Goal: Book appointment/travel/reservation

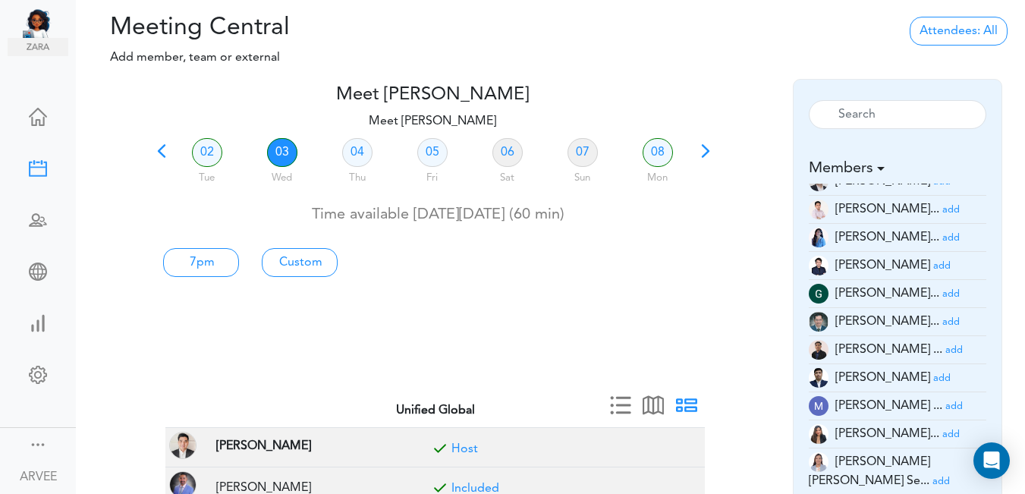
scroll to position [209, 0]
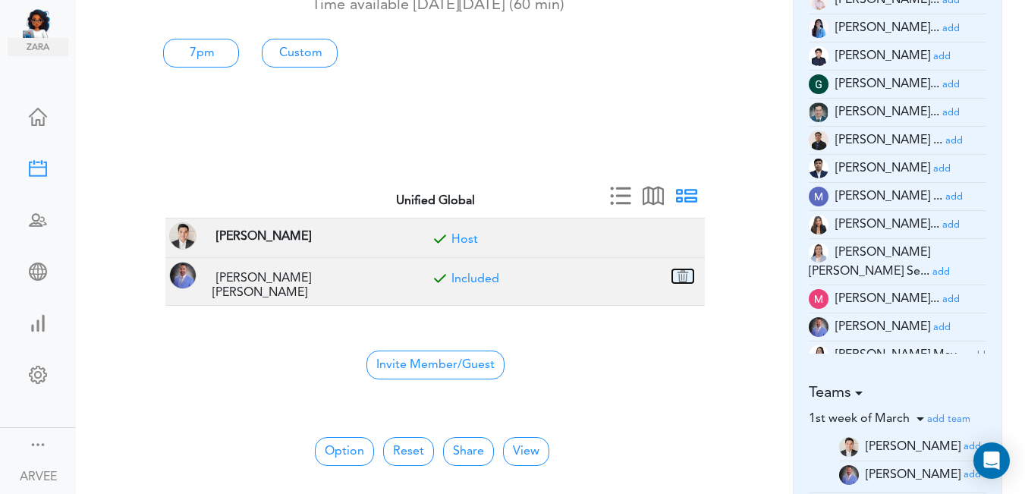
drag, startPoint x: 683, startPoint y: 279, endPoint x: 579, endPoint y: 80, distance: 224.3
click at [683, 278] on button "button" at bounding box center [682, 276] width 21 height 14
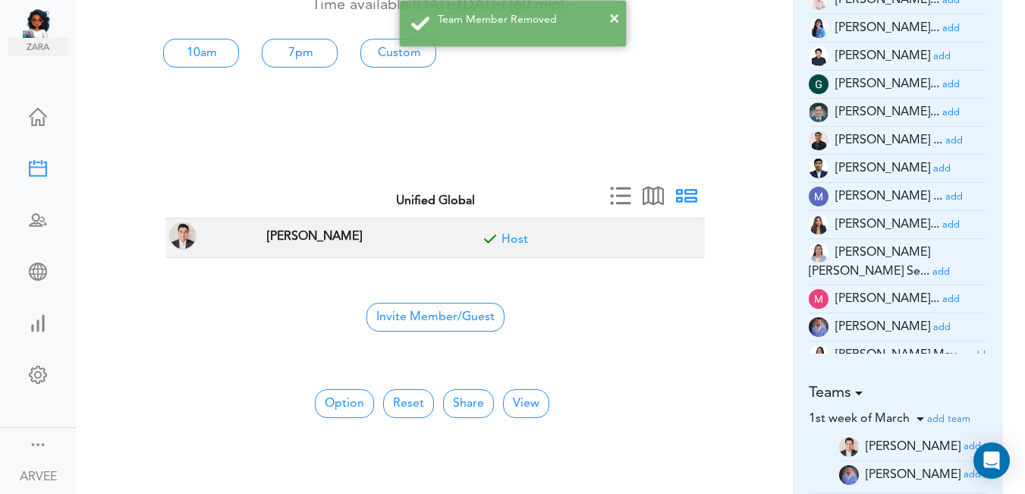
click at [942, 294] on small "add" at bounding box center [950, 299] width 17 height 10
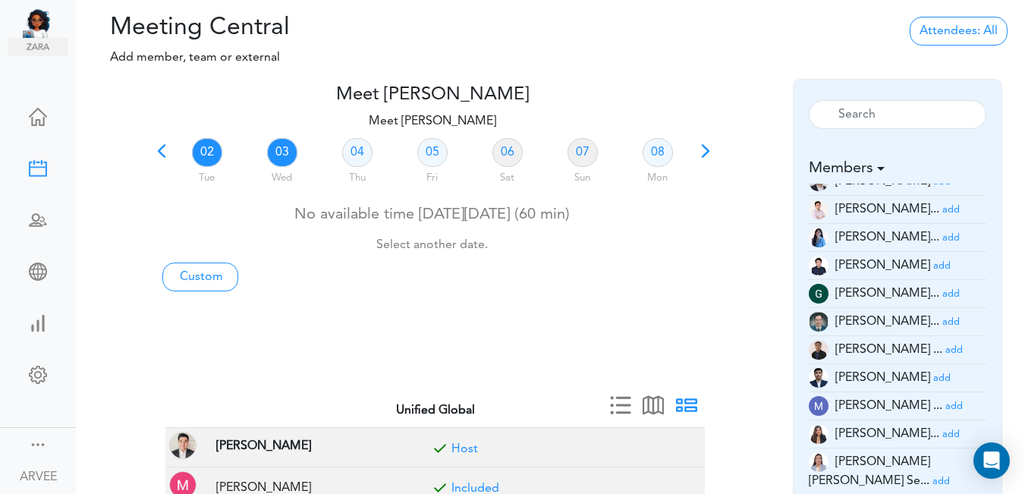
click at [278, 149] on link "03" at bounding box center [282, 152] width 30 height 29
click at [212, 274] on link "Custom" at bounding box center [200, 277] width 76 height 29
type input "Meet [PERSON_NAME]"
type input "[URL][DOMAIN_NAME][SECURITY_DATA]"
type input "[DATE]T14:00"
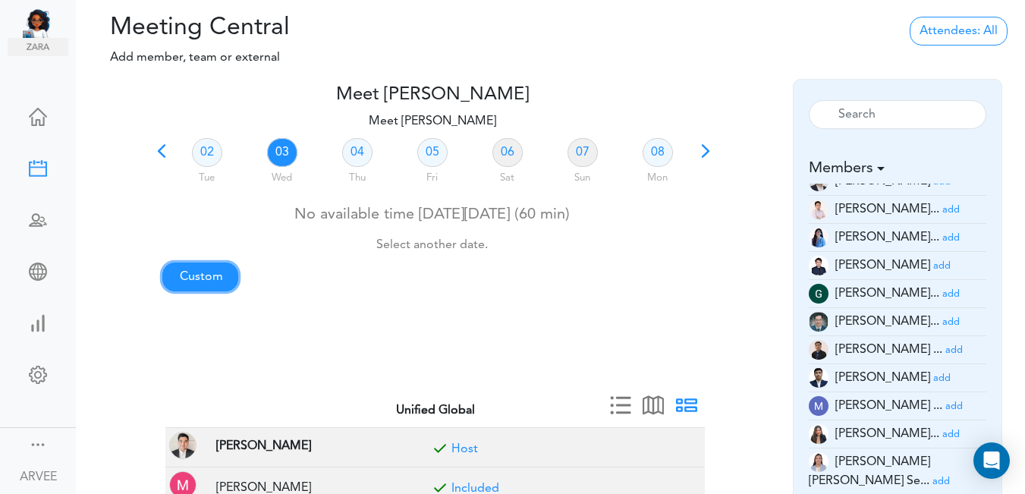
type input "[DATE]T14:30"
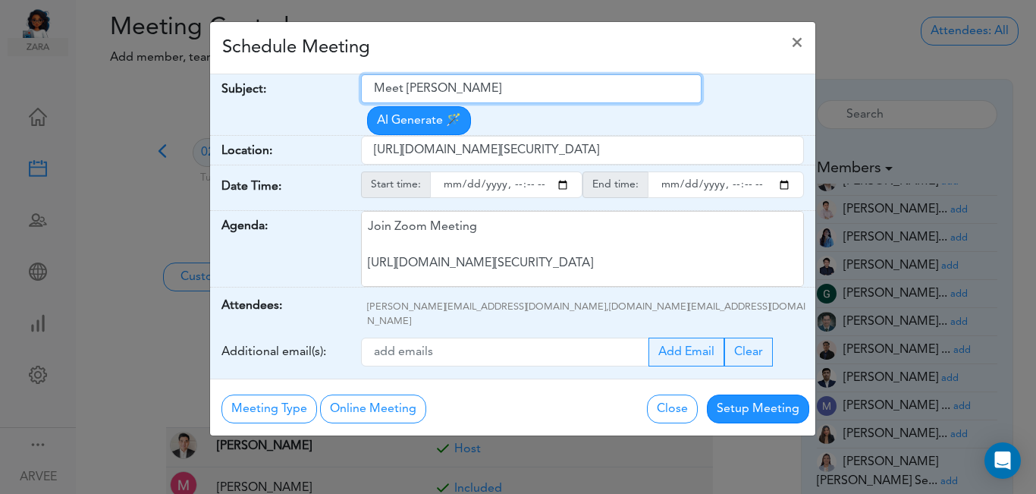
drag, startPoint x: 376, startPoint y: 92, endPoint x: 517, endPoint y: 86, distance: 142.0
click at [538, 87] on input "Meet [PERSON_NAME]" at bounding box center [531, 88] width 341 height 29
paste input "[PERSON_NAME]- 2024 Individual Tax Return"
type input "[PERSON_NAME]- 2024 Individual Tax Return"
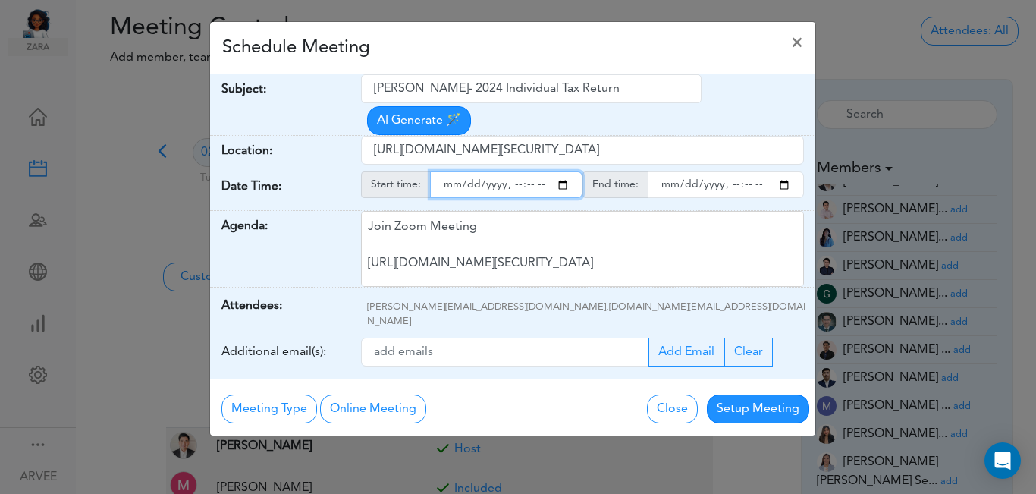
click at [564, 171] on input "starttime" at bounding box center [506, 184] width 153 height 27
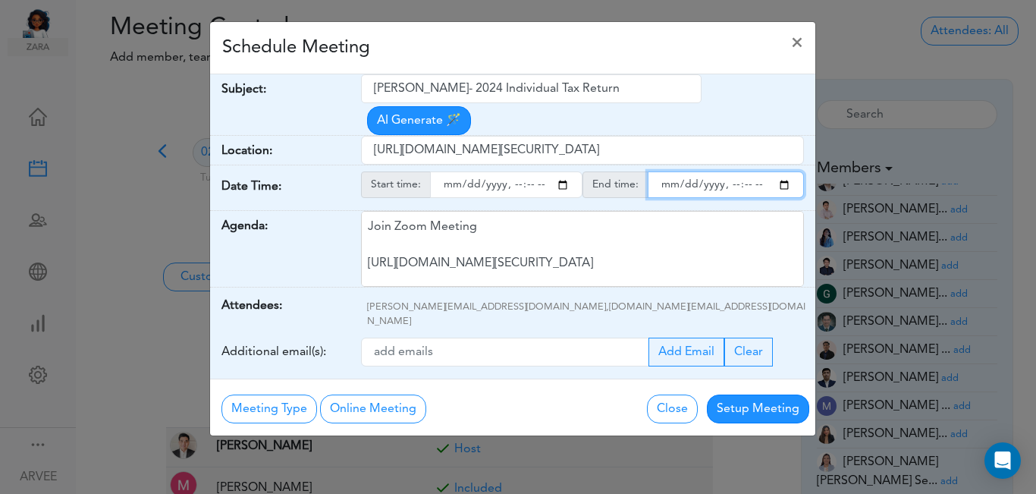
type input "[DATE]T15:00"
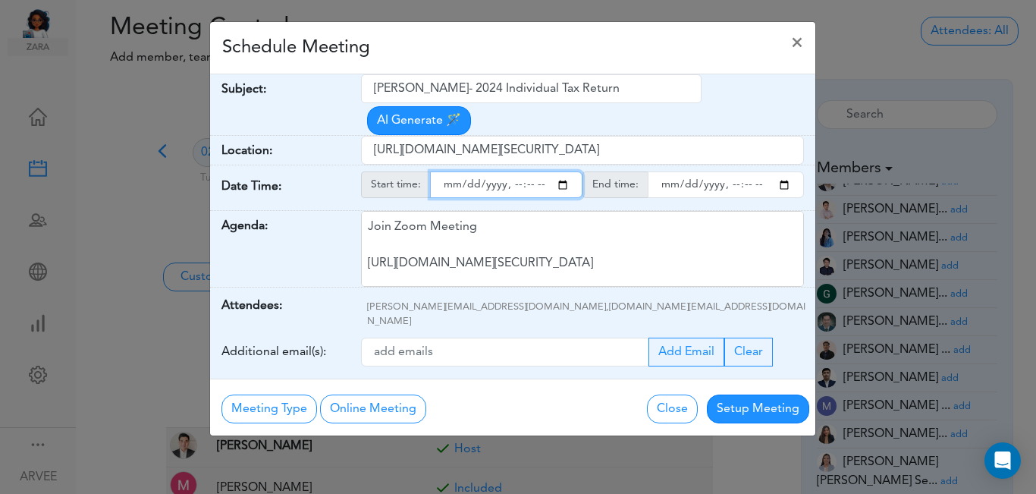
click at [785, 171] on input "endtime" at bounding box center [726, 184] width 156 height 27
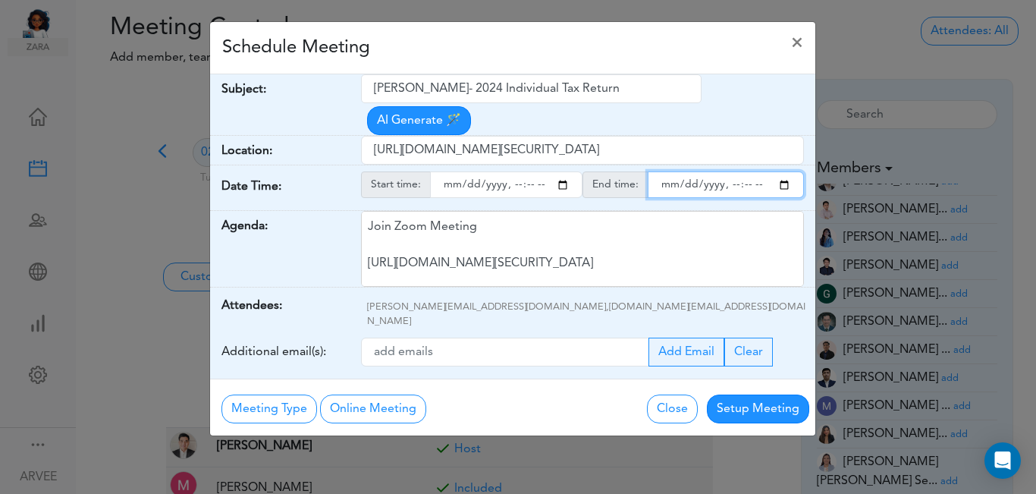
click at [746, 171] on input "endtime" at bounding box center [726, 184] width 156 height 27
type input "[DATE]T16:00"
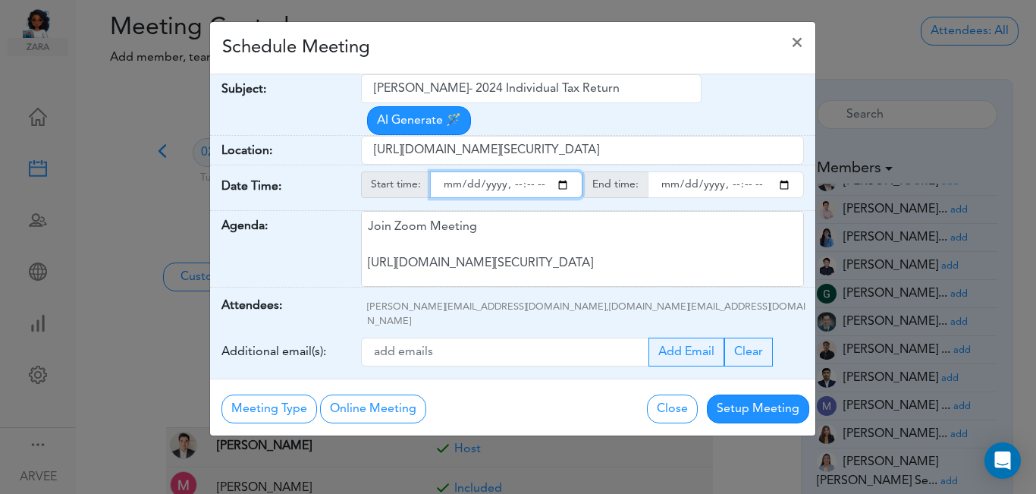
click at [528, 171] on input "starttime" at bounding box center [506, 184] width 153 height 27
type input "[DATE]T15:15"
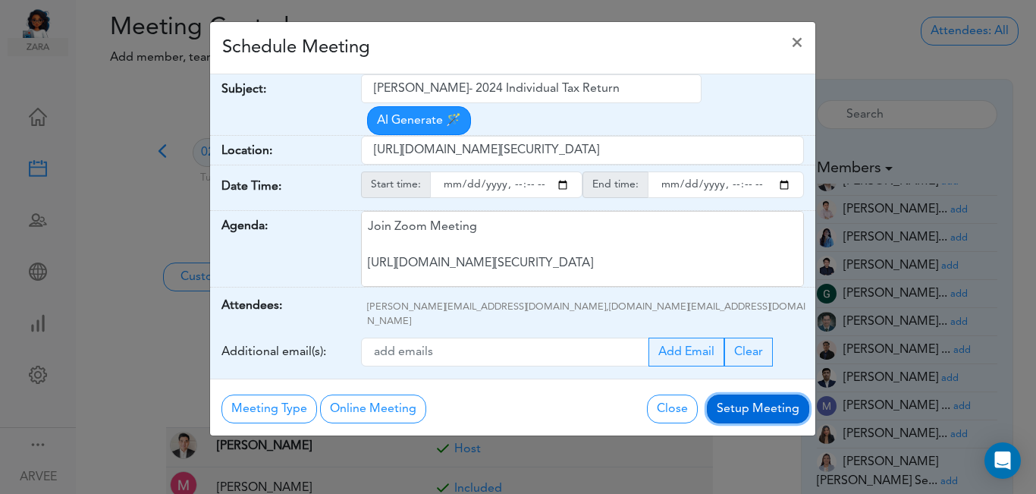
click at [743, 395] on button "Setup Meeting" at bounding box center [758, 409] width 102 height 29
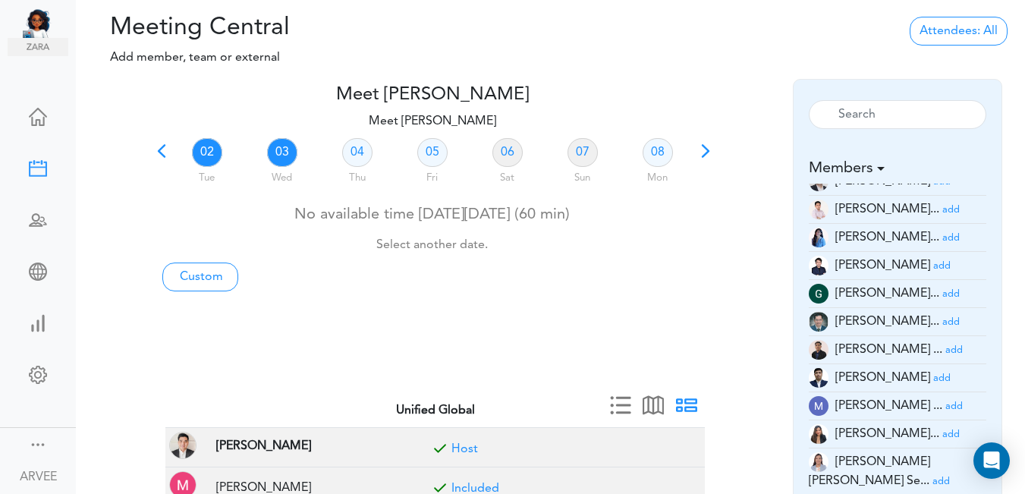
click at [280, 154] on link "03" at bounding box center [282, 152] width 30 height 29
click at [204, 275] on link "Custom" at bounding box center [200, 277] width 76 height 29
type input "Meet [PERSON_NAME]"
type input "[URL][DOMAIN_NAME][SECURITY_DATA]"
type input "[DATE]T14:00"
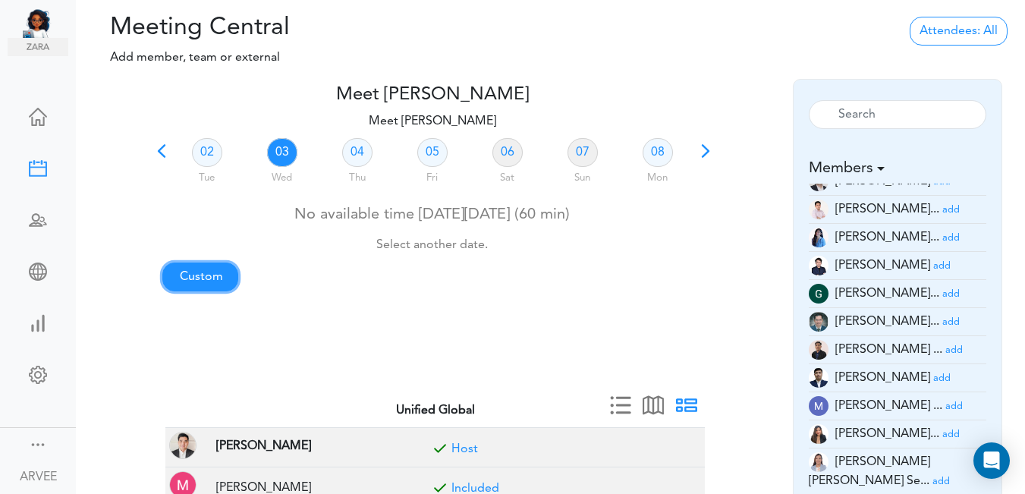
type input "[DATE]T14:30"
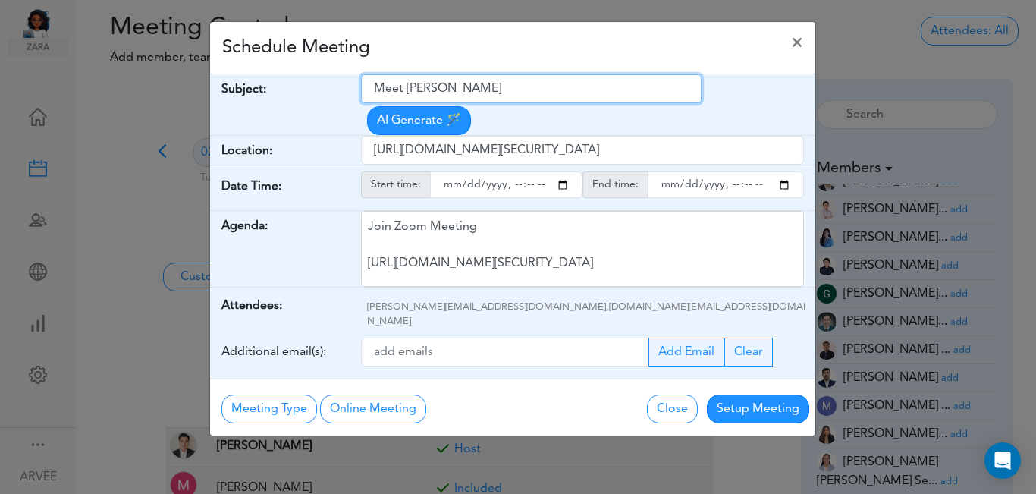
drag, startPoint x: 376, startPoint y: 87, endPoint x: 495, endPoint y: 85, distance: 118.4
click at [495, 85] on input "Meet [PERSON_NAME]" at bounding box center [531, 88] width 341 height 29
paste input "[PERSON_NAME]- 2024 Individual Tax Return"
click at [376, 90] on input "[PERSON_NAME]- 2024 Individual Tax Return" at bounding box center [531, 88] width 341 height 29
type input "Internal : [PERSON_NAME]- 2024 Individual Tax Return"
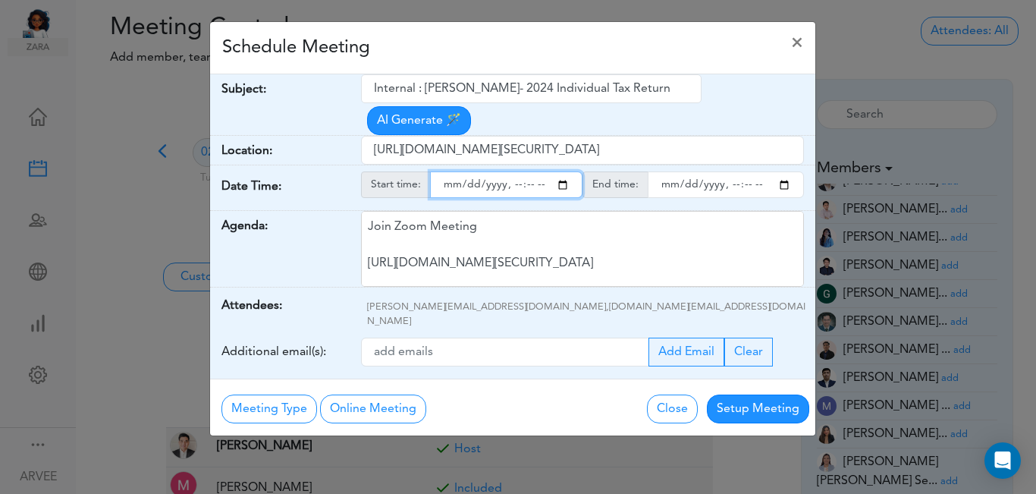
click at [563, 171] on input "starttime" at bounding box center [506, 184] width 153 height 27
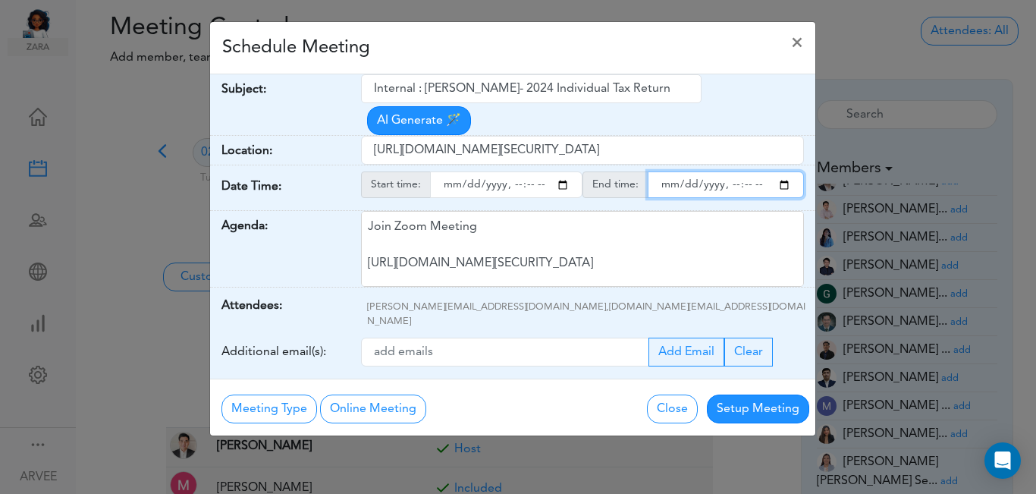
type input "[DATE]T15:00"
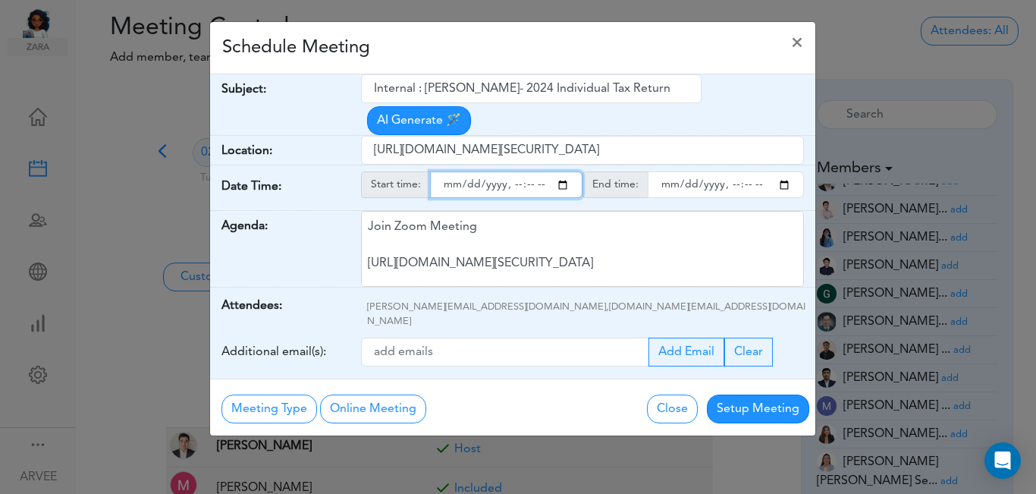
click at [783, 171] on input "endtime" at bounding box center [726, 184] width 156 height 27
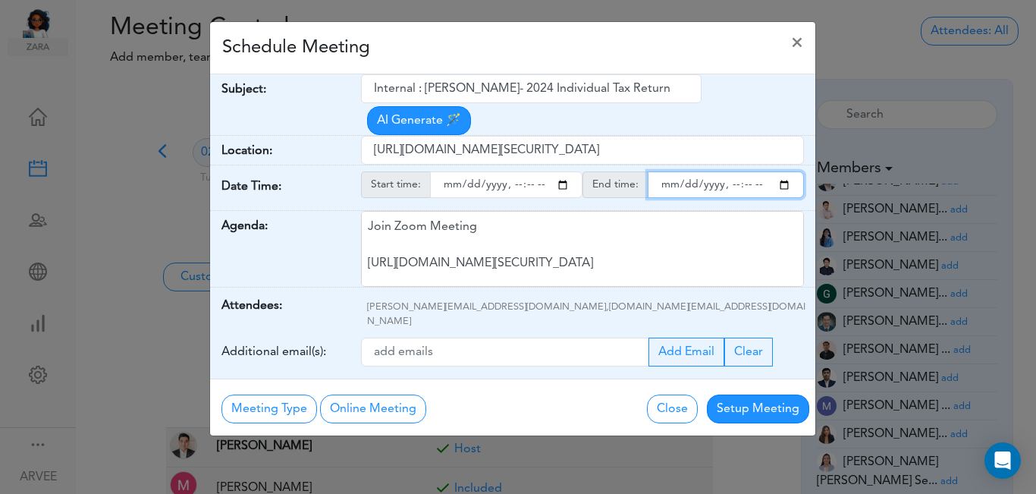
click at [745, 171] on input "endtime" at bounding box center [726, 184] width 156 height 27
type input "[DATE]T15:15"
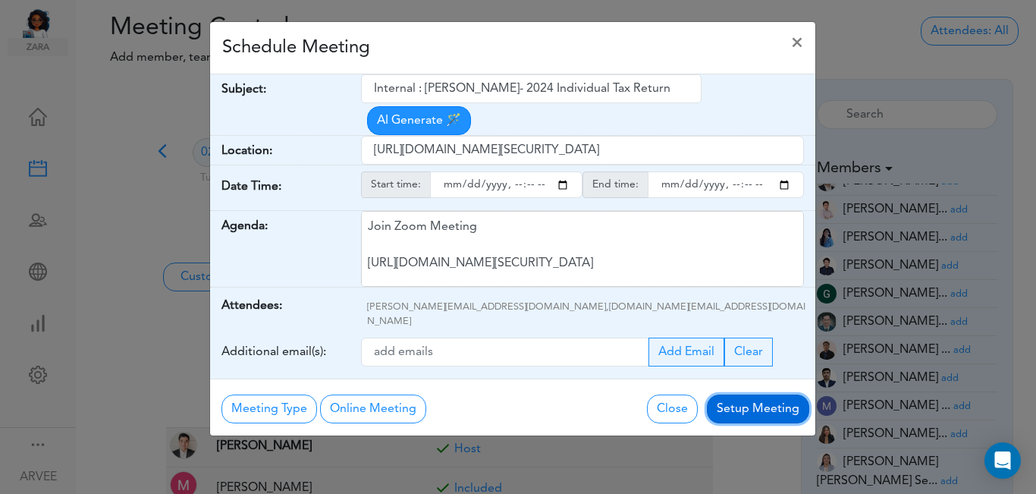
click at [762, 395] on button "Setup Meeting" at bounding box center [758, 409] width 102 height 29
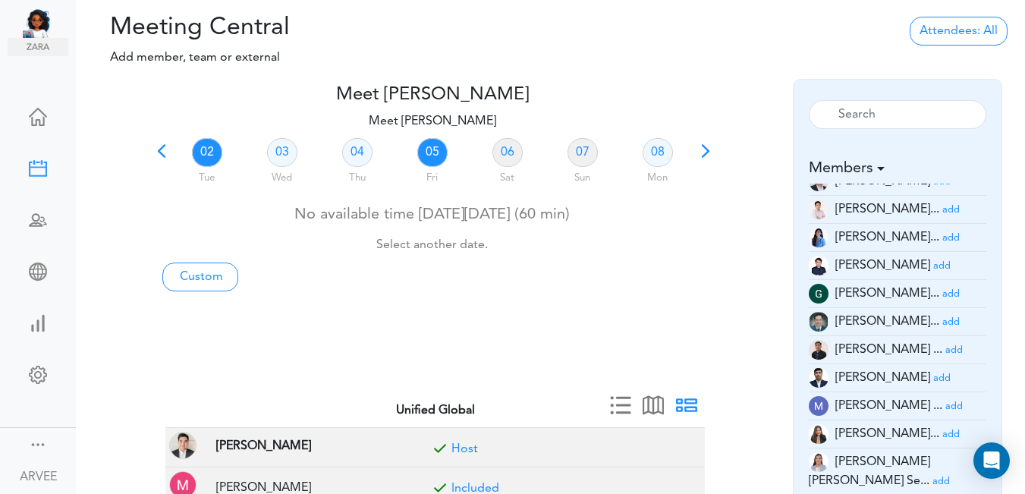
click at [436, 158] on link "05" at bounding box center [432, 152] width 30 height 29
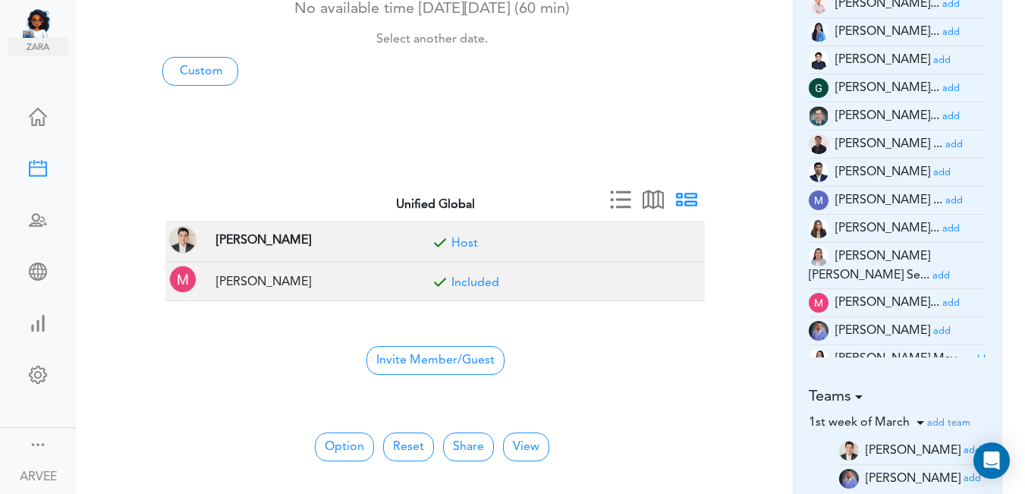
scroll to position [254, 0]
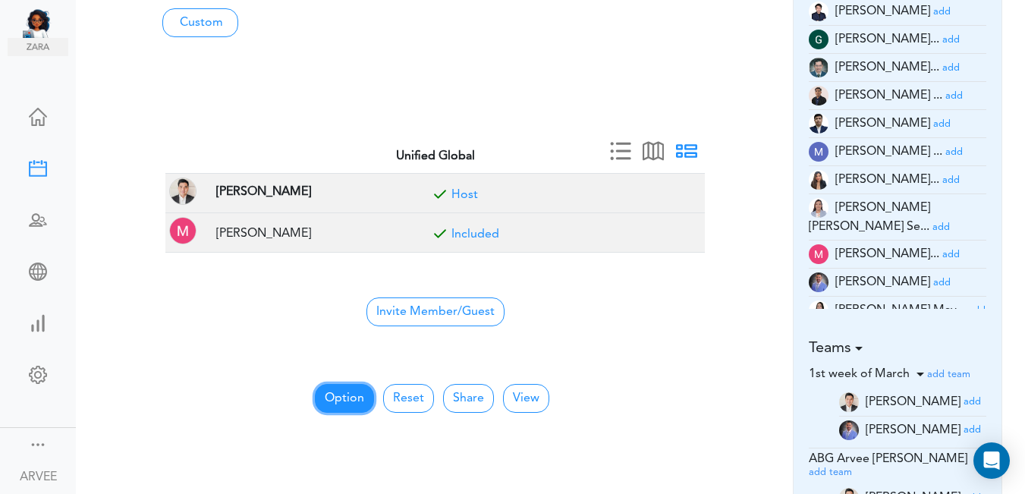
click at [350, 399] on button "Option" at bounding box center [344, 398] width 59 height 29
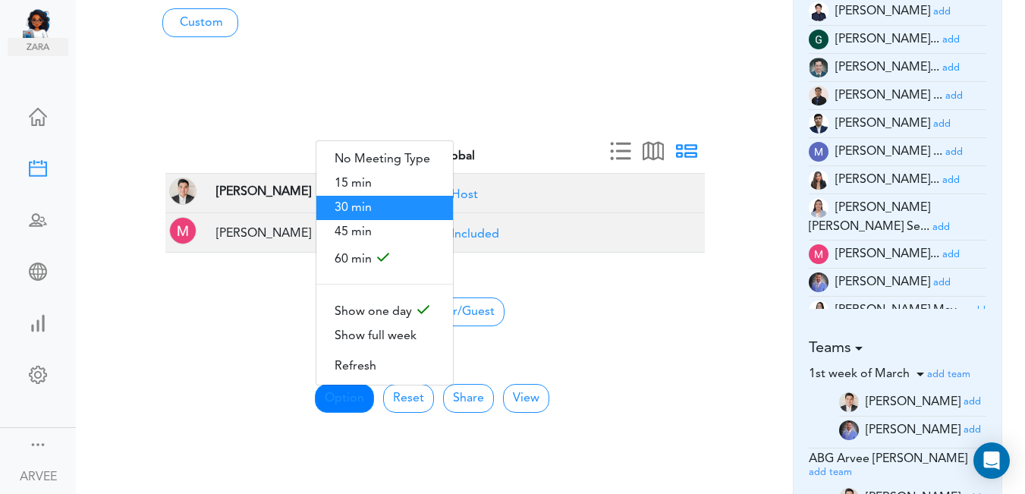
click at [376, 199] on span "30 min" at bounding box center [384, 208] width 137 height 24
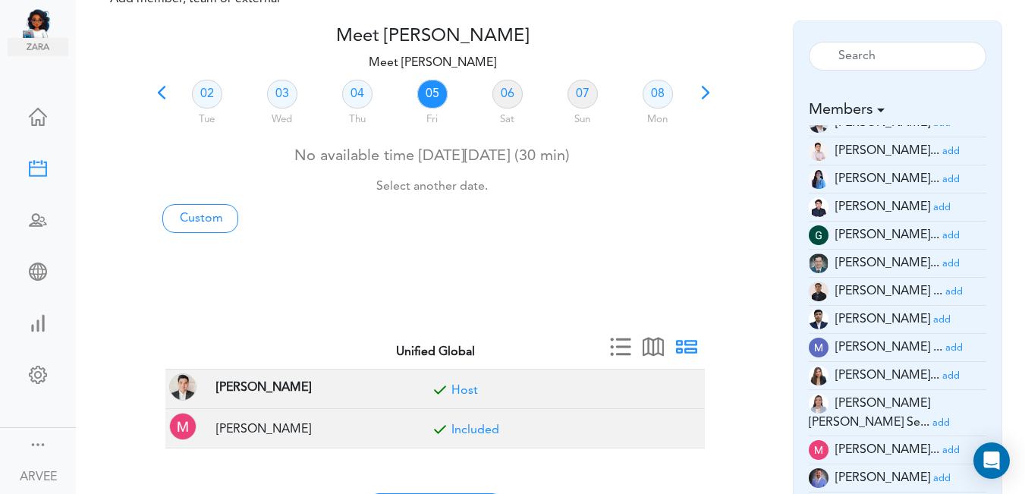
scroll to position [0, 0]
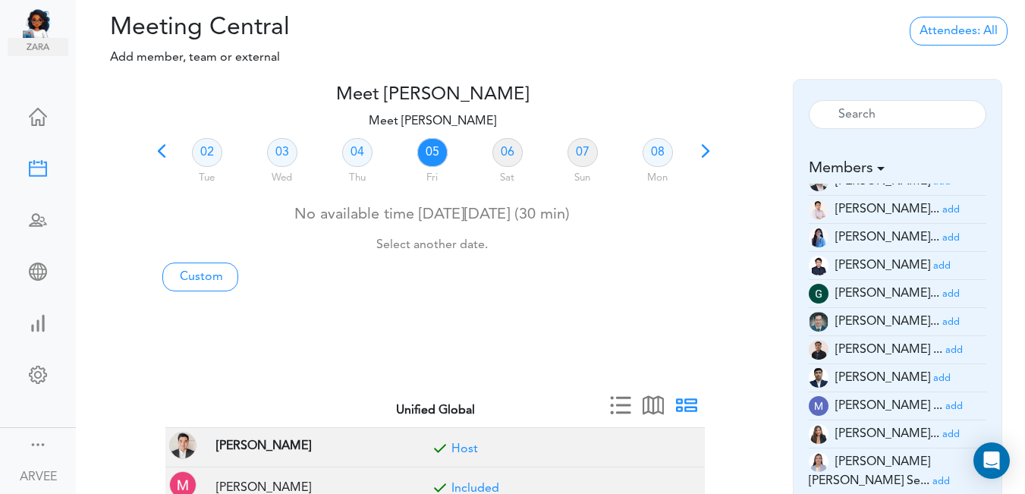
click at [430, 156] on link "05" at bounding box center [432, 152] width 30 height 29
click at [192, 279] on link "Custom" at bounding box center [200, 277] width 76 height 29
type input "Meet [PERSON_NAME]"
type input "[URL][DOMAIN_NAME][SECURITY_DATA]"
type input "[DATE]T15:00"
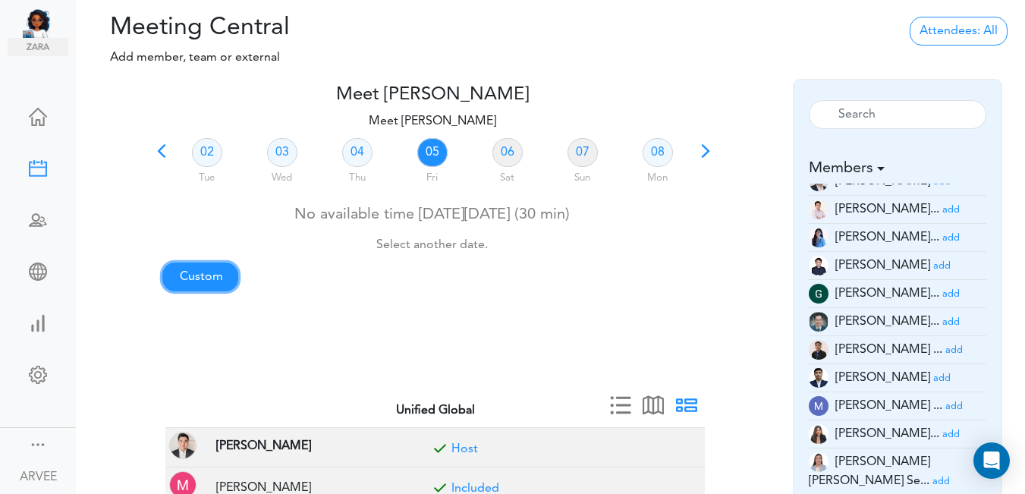
type input "[DATE]T15:30"
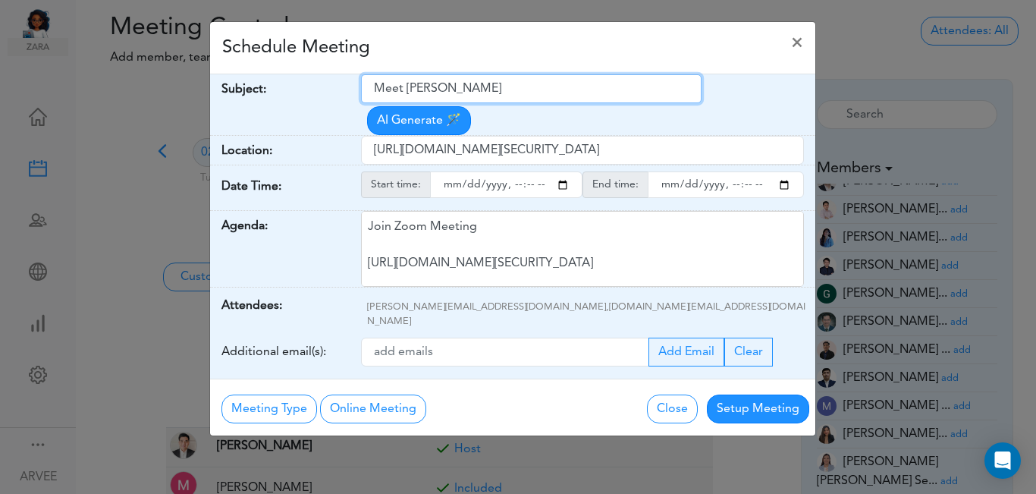
drag, startPoint x: 375, startPoint y: 87, endPoint x: 517, endPoint y: 94, distance: 142.1
click at [492, 90] on input "Meet [PERSON_NAME]" at bounding box center [531, 88] width 341 height 29
paste input "[PERSON_NAME]- Q3 Tax Plan"
type input "[PERSON_NAME]- Q3 Tax Plan"
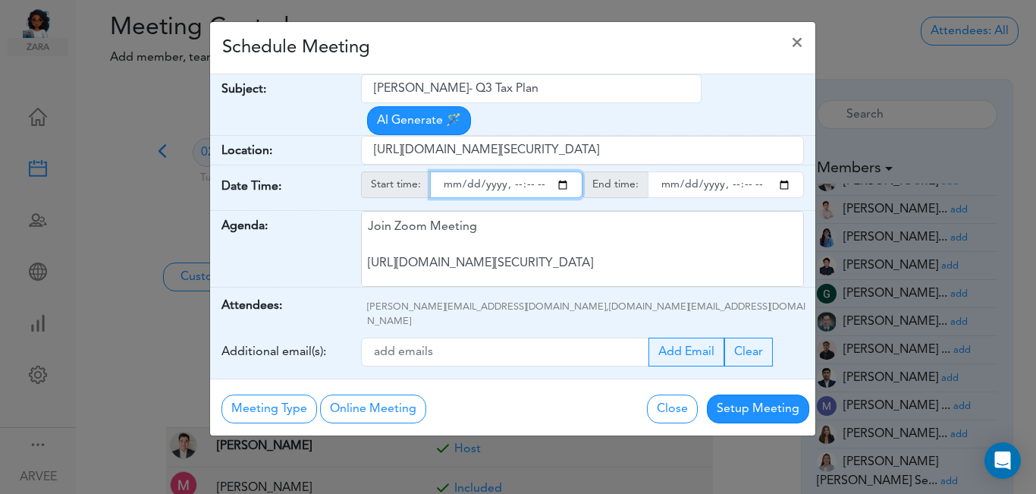
click at [566, 171] on input "starttime" at bounding box center [506, 184] width 153 height 27
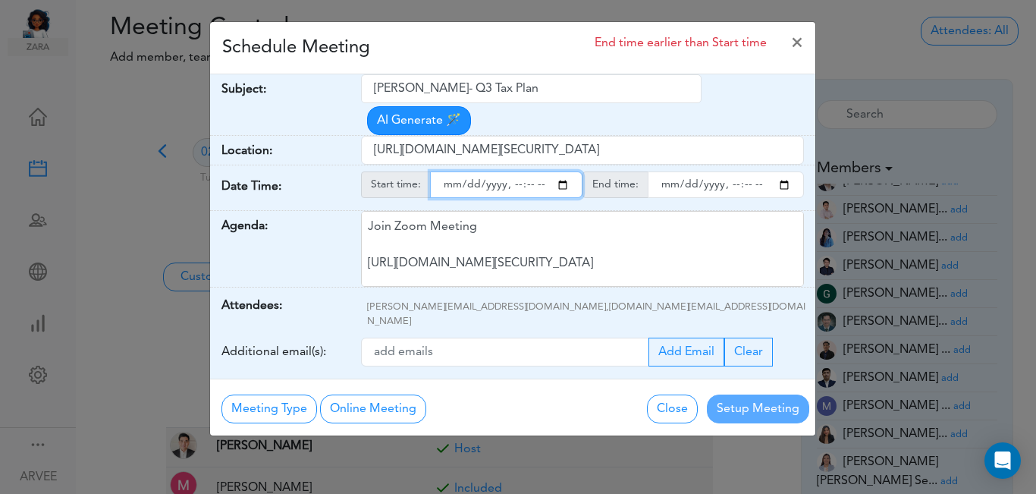
click at [514, 171] on input "starttime" at bounding box center [506, 184] width 153 height 27
type input "[DATE]T13:00"
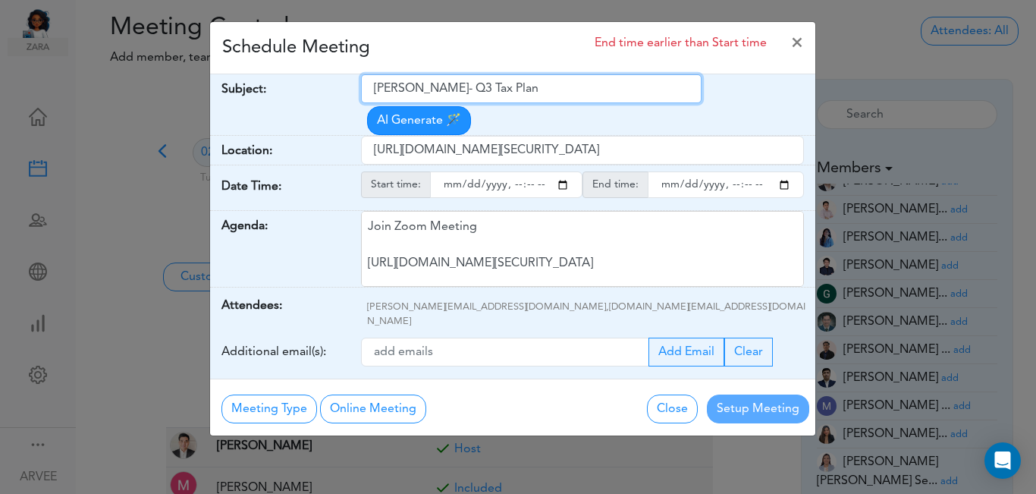
click at [568, 99] on input "[PERSON_NAME]- Q3 Tax Plan" at bounding box center [531, 88] width 341 height 29
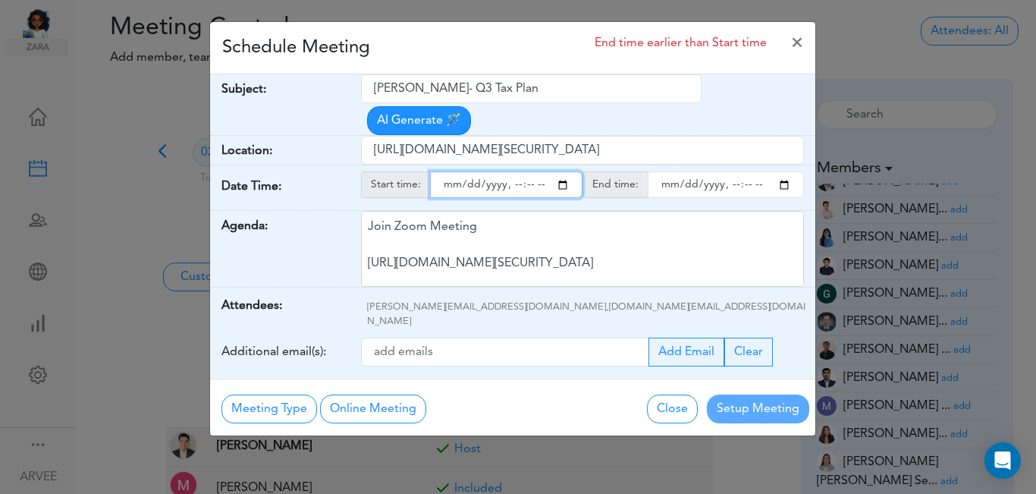
click at [512, 171] on input "starttime" at bounding box center [506, 184] width 153 height 27
type input "[DATE]T13:00"
click at [564, 171] on input "starttime" at bounding box center [506, 184] width 153 height 27
click at [515, 171] on input "starttime" at bounding box center [506, 184] width 153 height 27
type input "[DATE]T01:00"
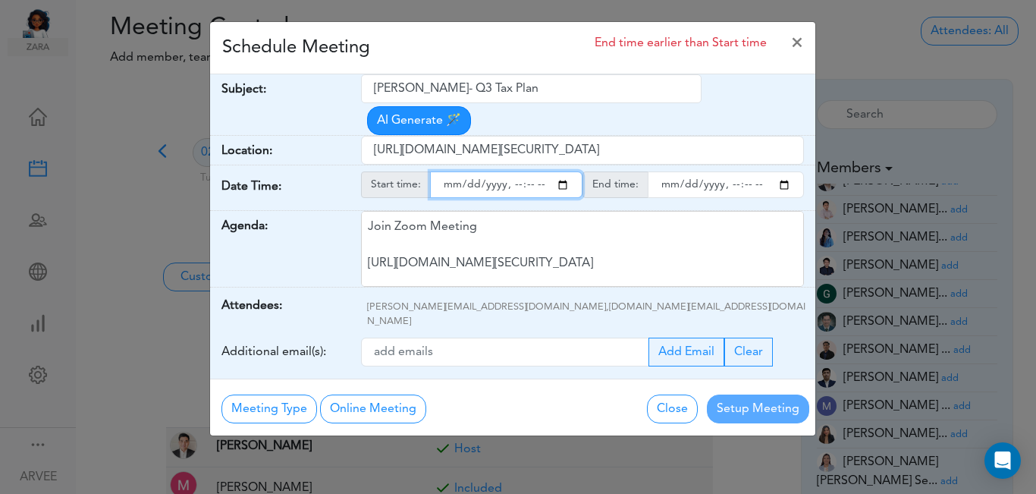
type input "[DATE]T00:00"
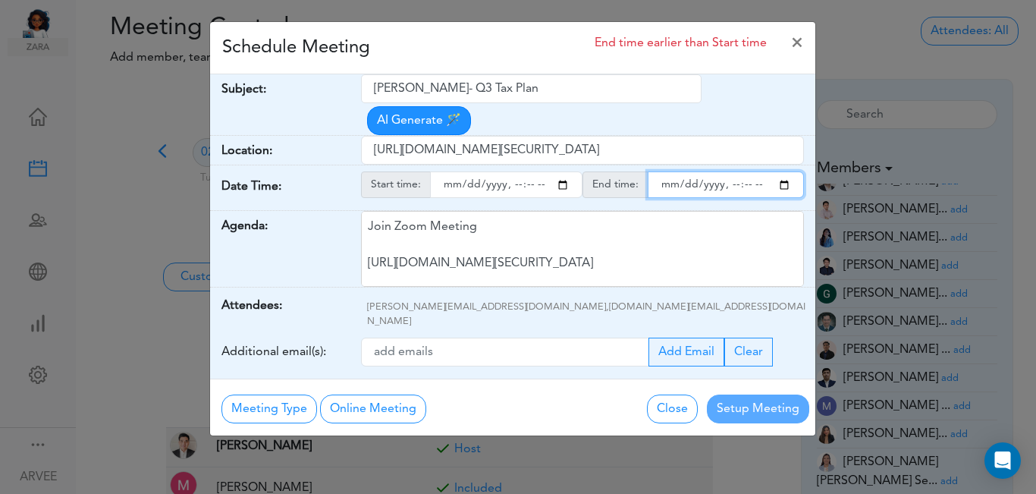
click at [785, 171] on input "endtime" at bounding box center [726, 184] width 156 height 27
click at [732, 171] on input "endtime" at bounding box center [726, 184] width 156 height 27
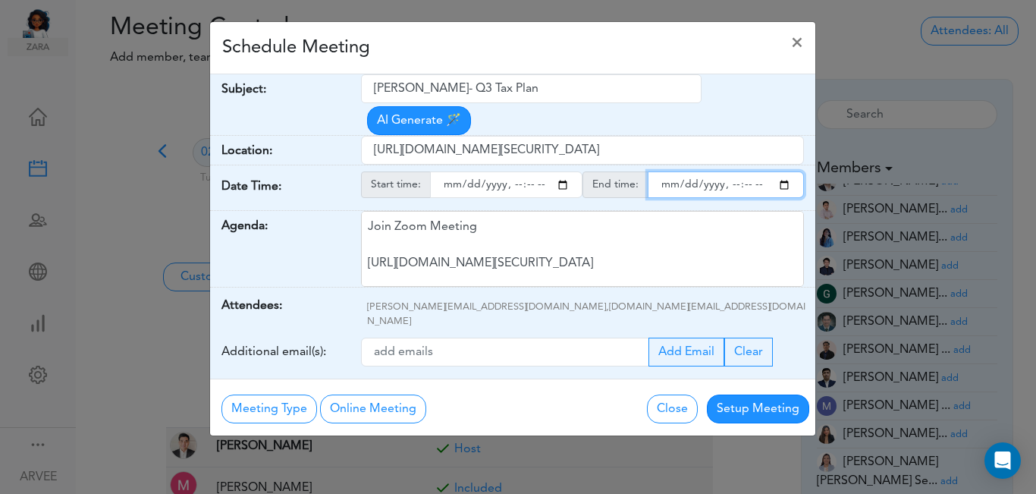
type input "[DATE]T11:00"
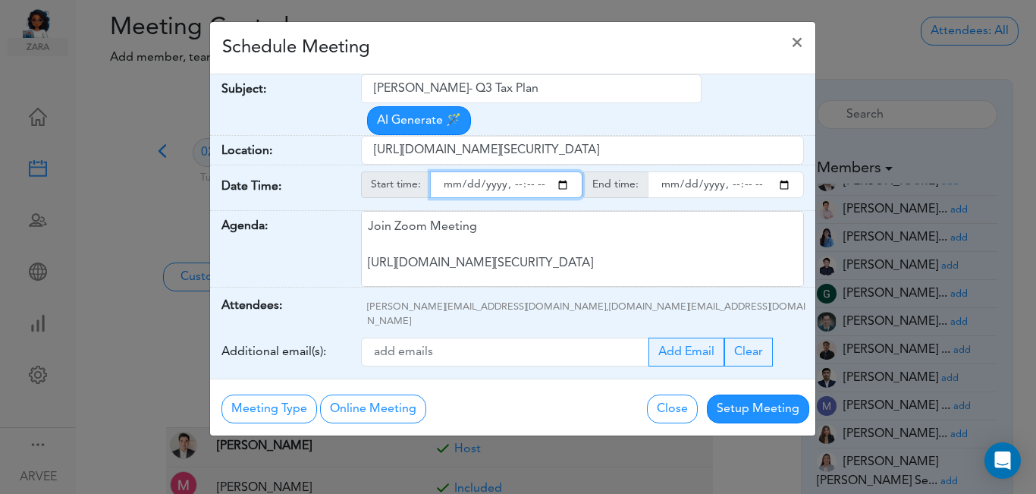
click at [512, 171] on input "starttime" at bounding box center [506, 184] width 153 height 27
type input "[DATE]T10:30"
click at [580, 52] on div "Schedule Meeting ×" at bounding box center [513, 48] width 606 height 52
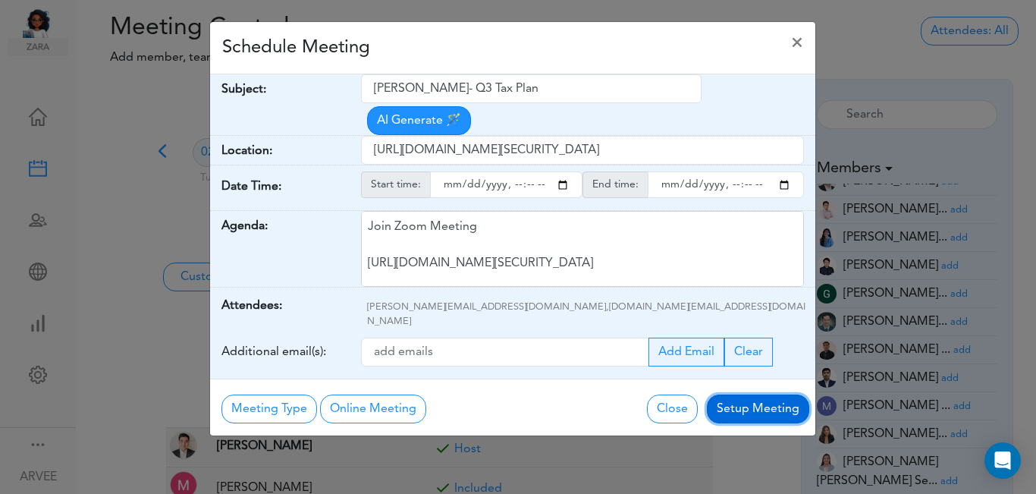
click at [760, 395] on button "Setup Meeting" at bounding box center [758, 409] width 102 height 29
